Goal: Task Accomplishment & Management: Manage account settings

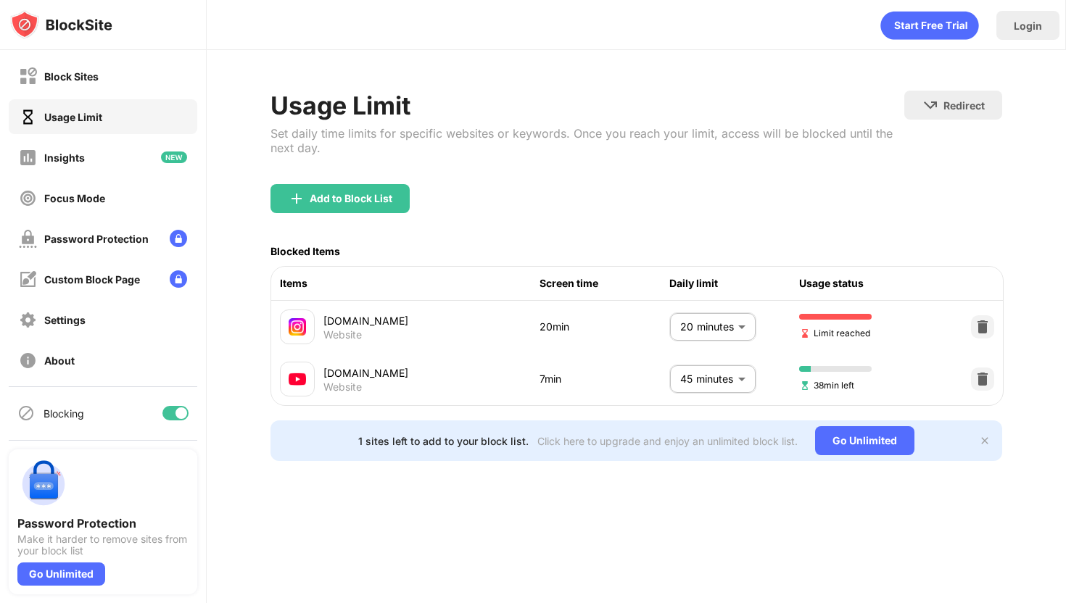
click at [690, 331] on body "Block Sites Usage Limit Insights Focus Mode Password Protection Custom Block Pa…" at bounding box center [533, 301] width 1066 height 603
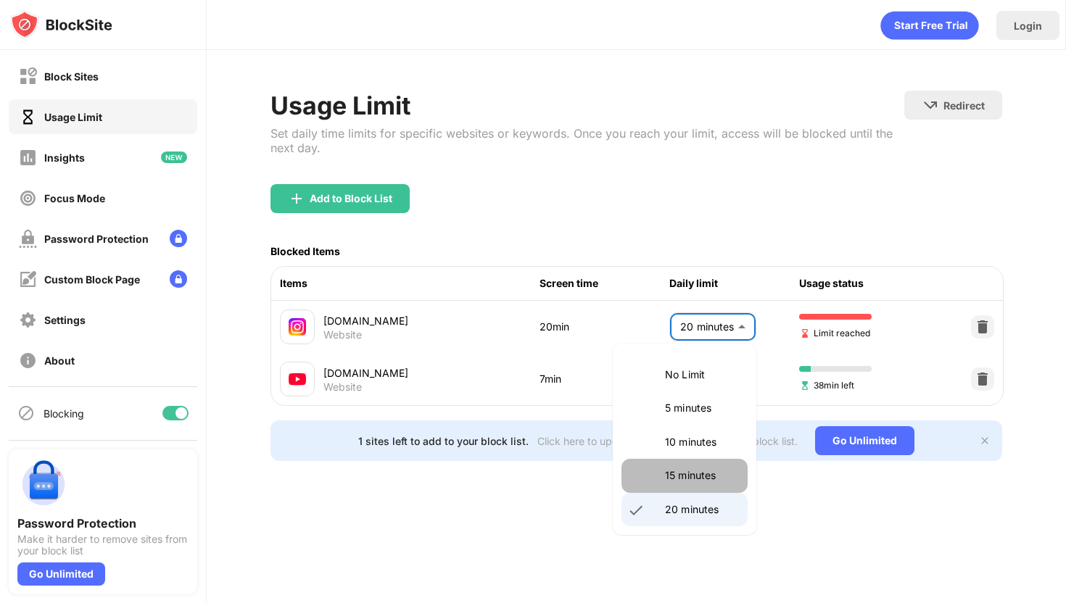
click at [671, 476] on p "15 minutes" at bounding box center [702, 476] width 74 height 16
type input "**"
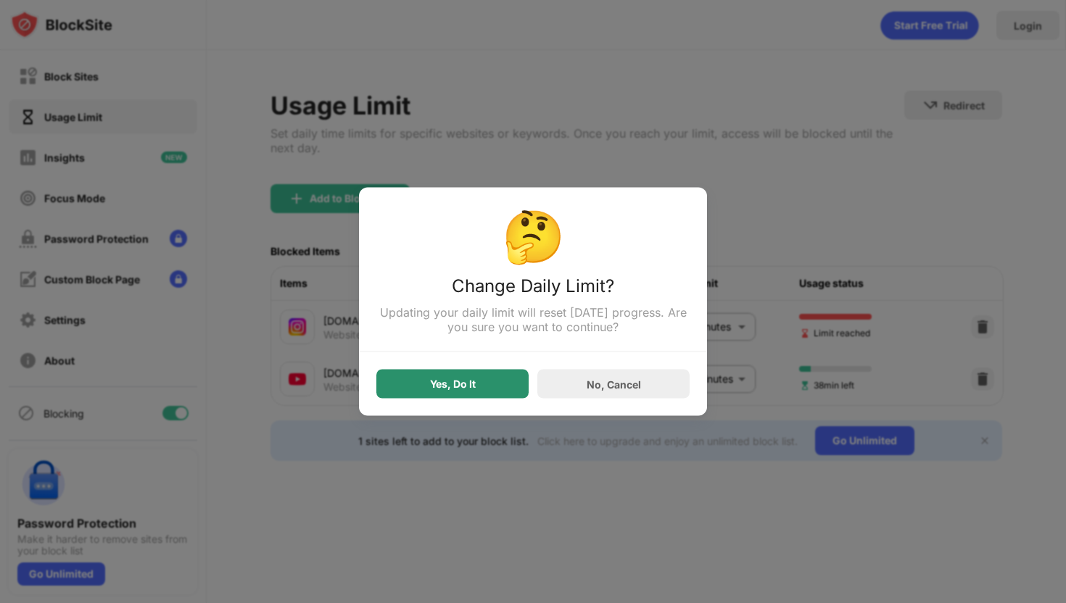
click at [494, 379] on div "Yes, Do It" at bounding box center [452, 384] width 152 height 29
